Goal: Task Accomplishment & Management: Manage account settings

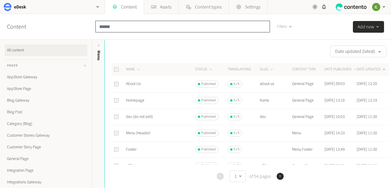
click at [140, 25] on input "text" at bounding box center [183, 27] width 175 height 12
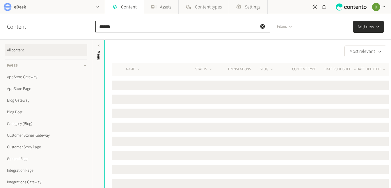
type input "******"
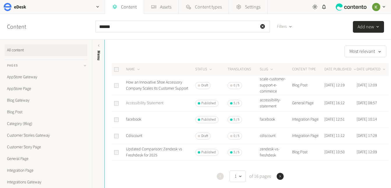
click at [151, 104] on link "Accessibility Statement" at bounding box center [145, 103] width 38 height 6
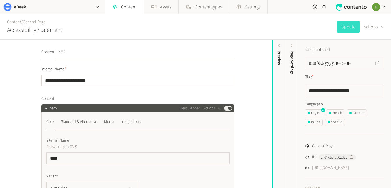
click at [65, 52] on button "SEO" at bounding box center [62, 54] width 7 height 10
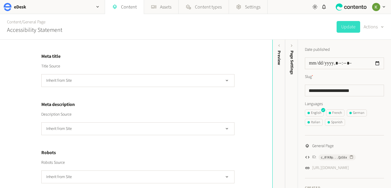
scroll to position [107, 0]
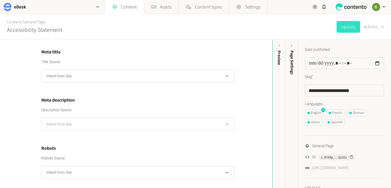
drag, startPoint x: 148, startPoint y: 114, endPoint x: 146, endPoint y: 118, distance: 4.7
click at [147, 114] on div "Description Source Inherit from Site" at bounding box center [137, 119] width 193 height 24
click at [145, 120] on button "Inherit from Site" at bounding box center [137, 124] width 193 height 13
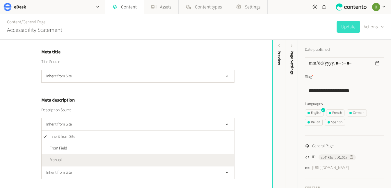
click at [122, 155] on li "Manual" at bounding box center [138, 160] width 193 height 12
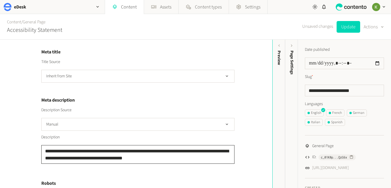
drag, startPoint x: 176, startPoint y: 158, endPoint x: 27, endPoint y: 145, distance: 150.0
click at [24, 146] on div "**********" at bounding box center [136, 114] width 273 height 148
paste textarea
click at [66, 149] on textarea "**********" at bounding box center [137, 154] width 193 height 19
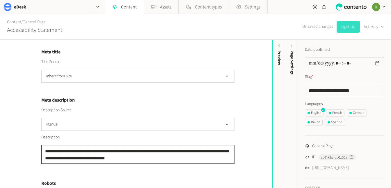
type textarea "**********"
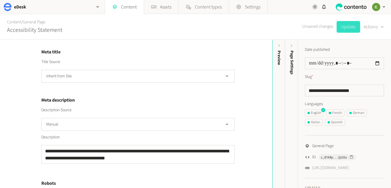
click at [352, 28] on button "Update" at bounding box center [349, 27] width 24 height 12
click at [16, 22] on link "Content" at bounding box center [14, 22] width 14 height 6
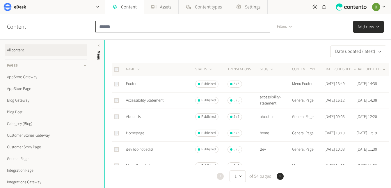
click at [130, 28] on input "text" at bounding box center [183, 27] width 175 height 12
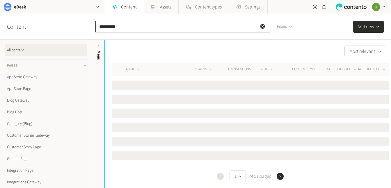
scroll to position [2, 0]
type input "*********"
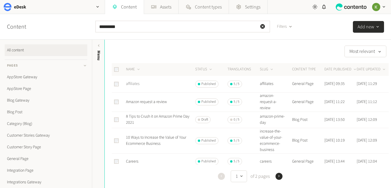
click at [135, 83] on link "affiliates" at bounding box center [133, 84] width 14 height 6
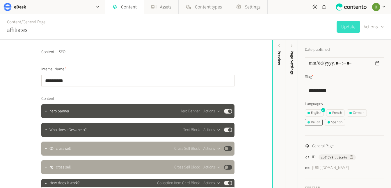
click at [316, 120] on div "Italian" at bounding box center [314, 121] width 13 height 5
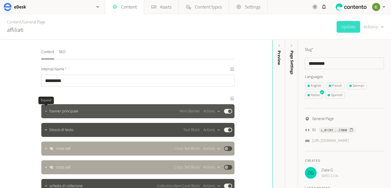
click at [47, 113] on icon "button" at bounding box center [46, 111] width 4 height 4
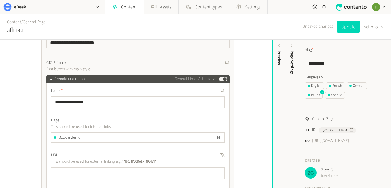
scroll to position [238, 0]
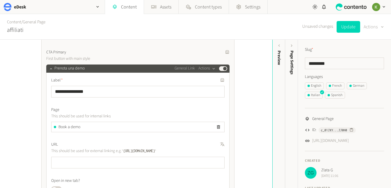
click at [375, 26] on button "Actions" at bounding box center [374, 27] width 20 height 12
click at [371, 61] on button "Translate" at bounding box center [369, 63] width 27 height 11
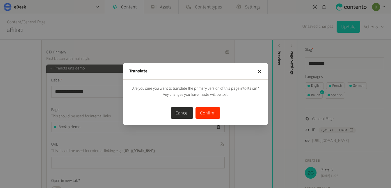
drag, startPoint x: 203, startPoint y: 115, endPoint x: 207, endPoint y: 112, distance: 5.2
click at [204, 115] on button "Confirm" at bounding box center [208, 113] width 25 height 12
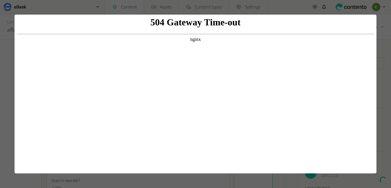
scroll to position [0, 0]
click at [383, 65] on div at bounding box center [195, 94] width 391 height 188
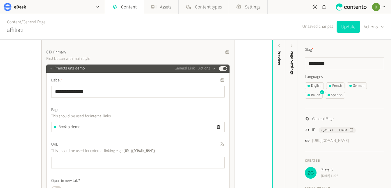
click at [213, 82] on label "Label" at bounding box center [138, 80] width 174 height 6
click at [215, 79] on icon "button" at bounding box center [215, 79] width 3 height 3
click at [189, 114] on div "Page This should be used for internal links" at bounding box center [138, 113] width 174 height 13
click at [220, 126] on icon "button" at bounding box center [218, 126] width 5 height 5
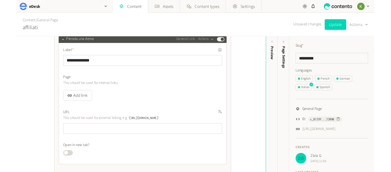
scroll to position [273, 0]
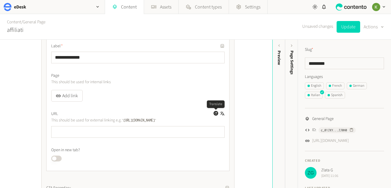
click at [216, 113] on icon "button" at bounding box center [215, 112] width 3 height 3
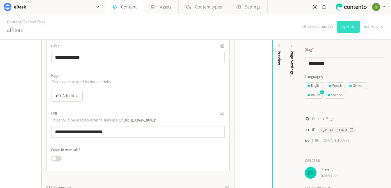
drag, startPoint x: 344, startPoint y: 30, endPoint x: 342, endPoint y: 31, distance: 3.0
click at [344, 30] on button "Update" at bounding box center [349, 27] width 24 height 12
click at [376, 27] on button "Actions" at bounding box center [374, 27] width 20 height 12
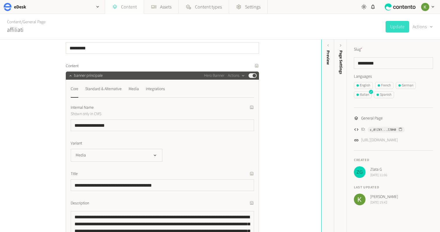
scroll to position [0, 0]
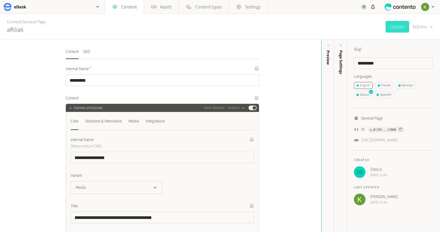
click at [363, 86] on div "English" at bounding box center [364, 85] width 14 height 5
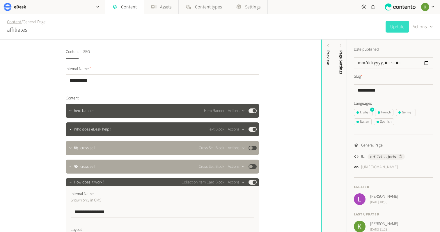
click at [12, 22] on link "Content" at bounding box center [14, 22] width 14 height 6
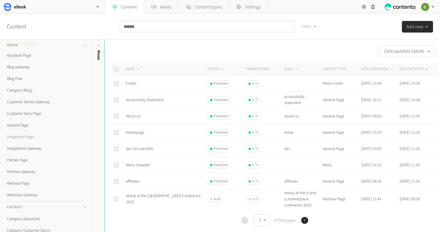
scroll to position [57, 0]
click at [23, 170] on link "Webinars Gateway" at bounding box center [46, 171] width 83 height 12
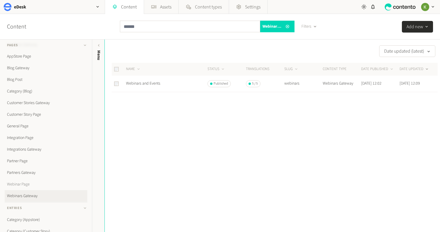
scroll to position [37, 0]
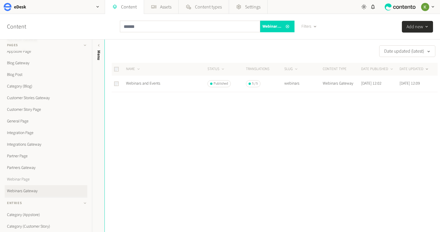
click at [26, 182] on link "Webinar Page" at bounding box center [46, 180] width 83 height 12
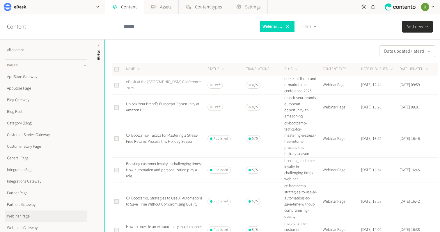
click at [160, 84] on link "eDesk at the [GEOGRAPHIC_DATA] Conference 2025" at bounding box center [163, 85] width 75 height 12
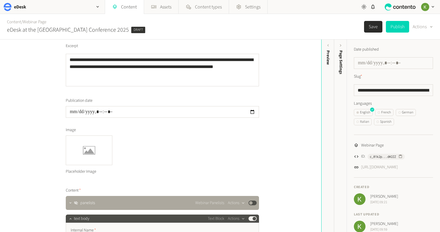
scroll to position [104, 0]
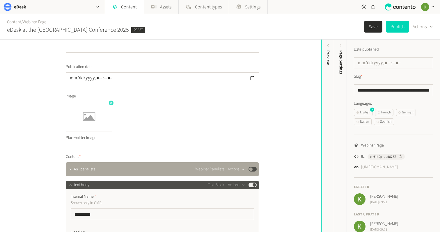
click at [110, 102] on icon "button" at bounding box center [111, 103] width 4 height 4
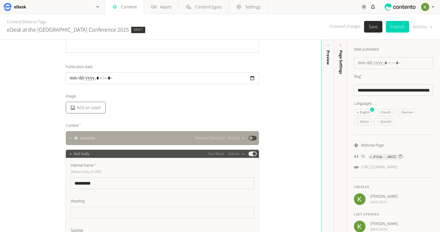
click at [90, 104] on button "Add an asset" at bounding box center [86, 108] width 40 height 12
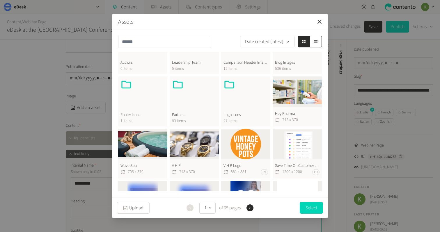
scroll to position [190, 0]
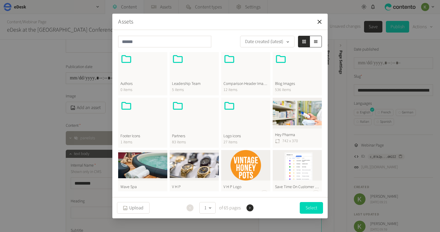
click at [301, 74] on div at bounding box center [297, 67] width 45 height 28
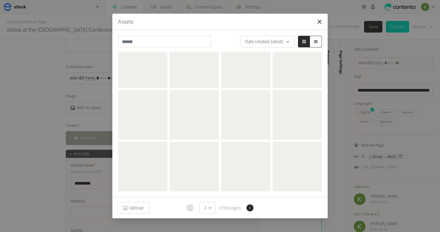
scroll to position [0, 0]
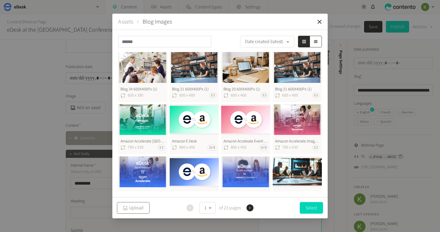
click at [135, 187] on button "Upload" at bounding box center [133, 208] width 33 height 12
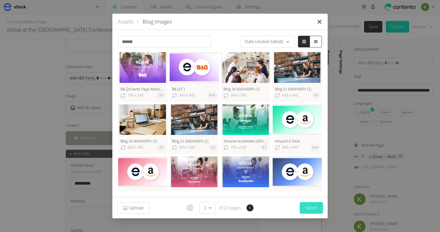
click at [310, 187] on button "Select" at bounding box center [311, 208] width 23 height 12
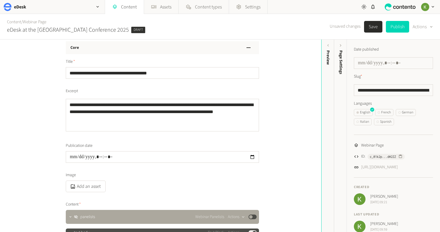
scroll to position [13, 0]
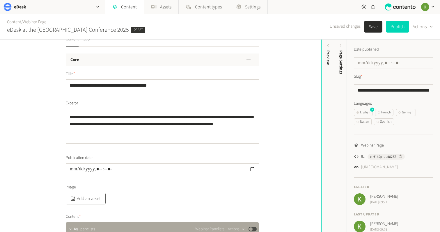
click at [90, 187] on button "Add an asset" at bounding box center [86, 199] width 40 height 12
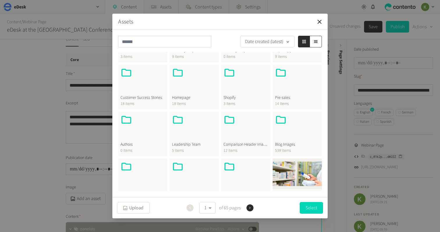
scroll to position [134, 0]
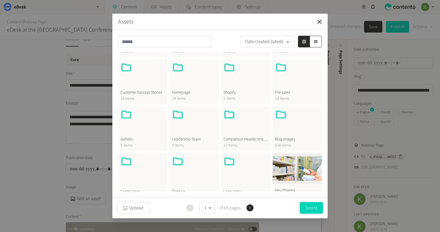
click at [283, 117] on icon at bounding box center [281, 115] width 10 height 8
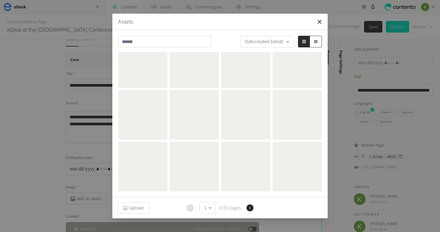
scroll to position [0, 0]
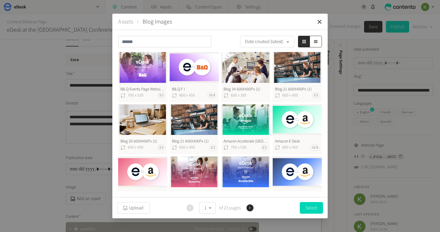
click at [191, 61] on button "B& Q F I 800 x 450 16:9" at bounding box center [194, 77] width 49 height 50
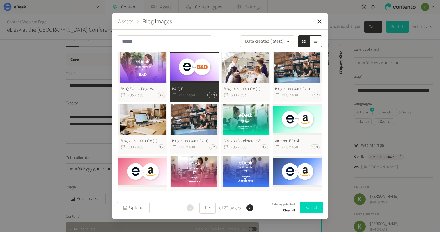
drag, startPoint x: 309, startPoint y: 207, endPoint x: 306, endPoint y: 204, distance: 4.3
click at [309, 187] on button "Select" at bounding box center [311, 208] width 23 height 12
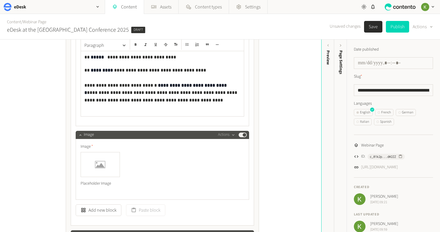
scroll to position [482, 0]
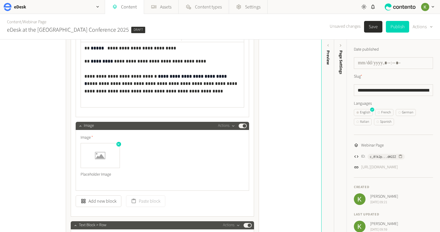
click at [101, 147] on img at bounding box center [100, 156] width 39 height 24
click at [119, 145] on icon "button" at bounding box center [118, 144] width 4 height 4
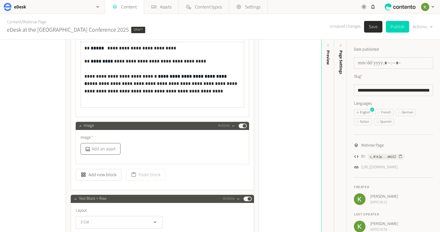
click at [106, 149] on button "Add an asset" at bounding box center [101, 149] width 40 height 12
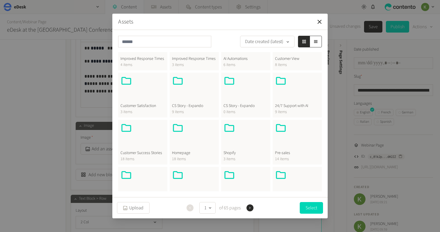
scroll to position [131, 0]
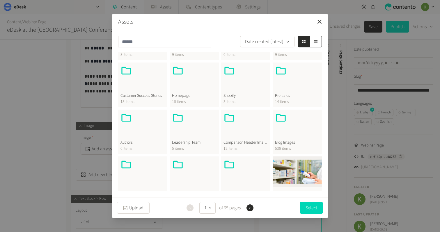
click at [295, 139] on div at bounding box center [297, 126] width 45 height 28
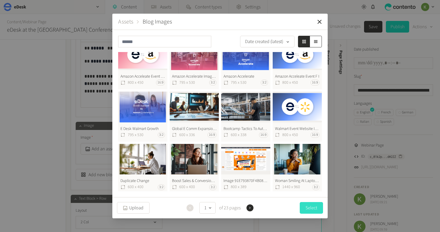
scroll to position [0, 0]
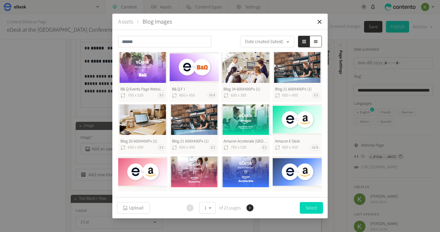
click at [149, 73] on button "B& Q Events Page Website (1) 795 x 530 3:2" at bounding box center [142, 77] width 49 height 50
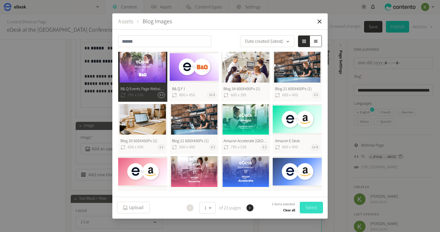
click at [311, 187] on button "Select" at bounding box center [311, 208] width 23 height 12
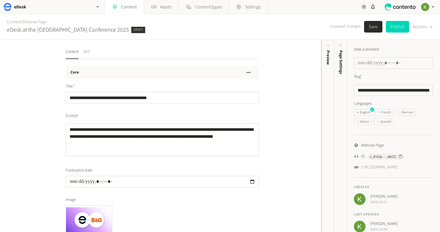
click at [87, 51] on button "SEO" at bounding box center [86, 54] width 7 height 10
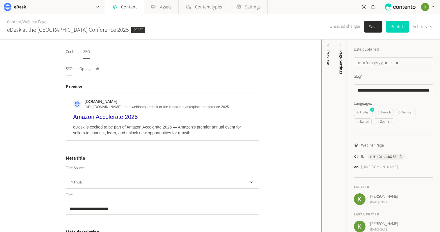
click at [371, 28] on button "Save" at bounding box center [373, 27] width 18 height 12
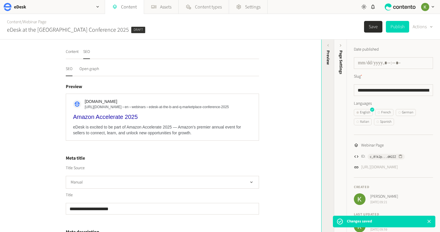
click at [324, 77] on div "Preview" at bounding box center [328, 95] width 13 height 105
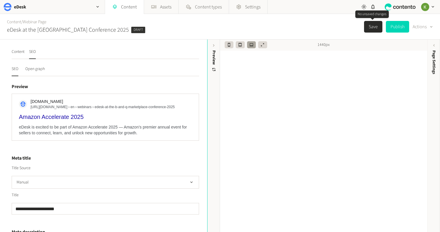
click at [372, 30] on button "Save" at bounding box center [373, 27] width 18 height 12
click at [164, 8] on link "Assets" at bounding box center [161, 7] width 34 height 14
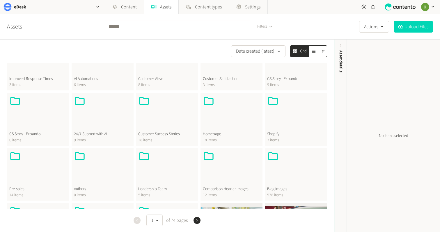
scroll to position [111, 0]
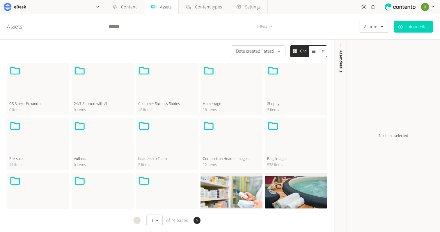
click at [282, 140] on div at bounding box center [296, 138] width 58 height 36
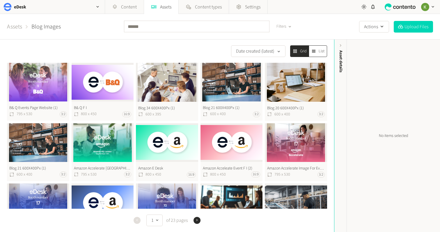
click at [38, 85] on button "B& Q Events Page Website (1) 795 x 530 3:2" at bounding box center [38, 92] width 62 height 58
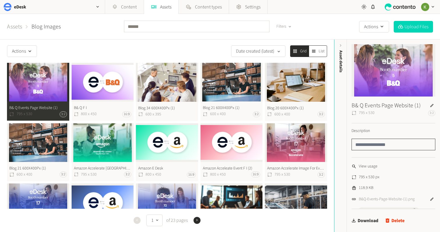
click at [372, 144] on input "text" at bounding box center [394, 145] width 84 height 12
type input "*"
type input "**********"
click at [117, 89] on button "B& Q F I 800 x 450 16:9" at bounding box center [103, 92] width 62 height 58
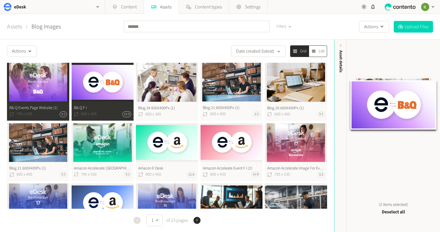
click at [30, 83] on button "B& Q Events Page Website (1) 795 x 530 3:2" at bounding box center [38, 92] width 62 height 58
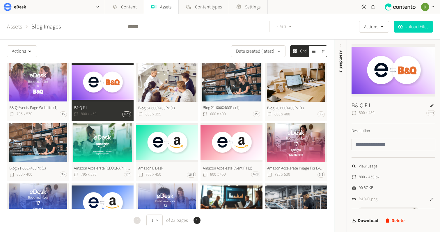
click at [107, 86] on button "B& Q F I 800 x 450 16:9" at bounding box center [103, 92] width 62 height 58
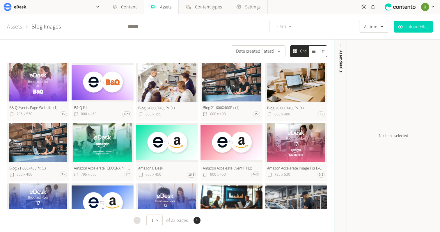
click at [108, 84] on button "B& Q F I 800 x 450 16:9" at bounding box center [103, 92] width 62 height 58
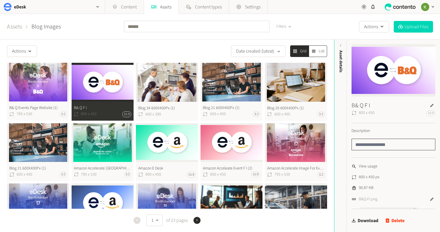
click at [377, 148] on input "text" at bounding box center [394, 145] width 84 height 12
type input "*"
type input "**********"
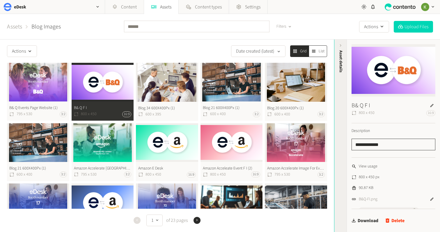
drag, startPoint x: 392, startPoint y: 144, endPoint x: 345, endPoint y: 143, distance: 46.6
click at [345, 143] on div "**********" at bounding box center [387, 136] width 106 height 193
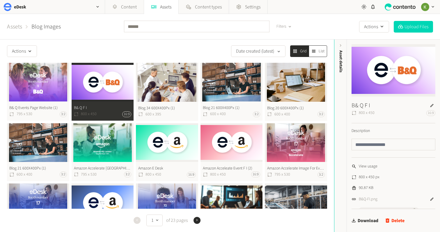
click at [110, 91] on button "B& Q F I 800 x 450 16:9" at bounding box center [103, 92] width 62 height 58
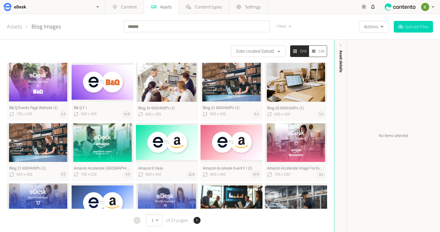
click at [34, 93] on button "B& Q Events Page Website (1) 795 x 530 3:2" at bounding box center [38, 92] width 62 height 58
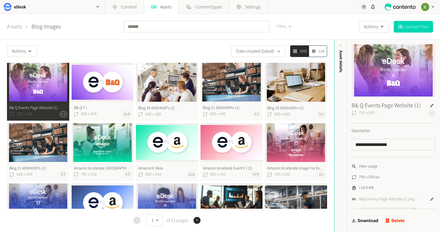
click at [90, 86] on button "B& Q F I 800 x 450 16:9" at bounding box center [103, 92] width 62 height 58
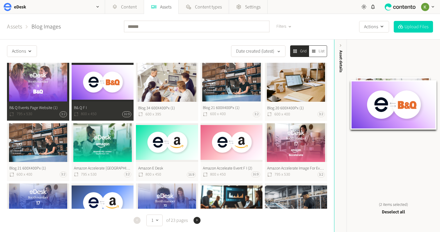
click at [90, 86] on button "B& Q F I 800 x 450 16:9" at bounding box center [103, 92] width 62 height 58
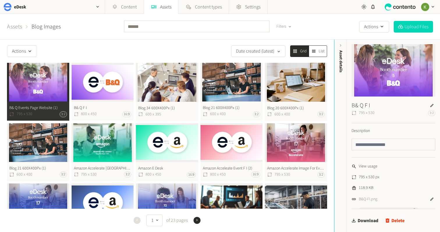
click at [65, 86] on button "B& Q Events Page Website (1) 795 x 530 3:2" at bounding box center [38, 92] width 62 height 58
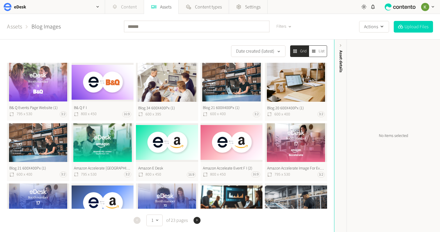
click at [124, 8] on link "Content" at bounding box center [124, 7] width 39 height 14
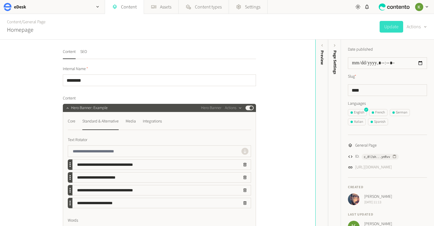
scroll to position [57, 0]
